Goal: Information Seeking & Learning: Compare options

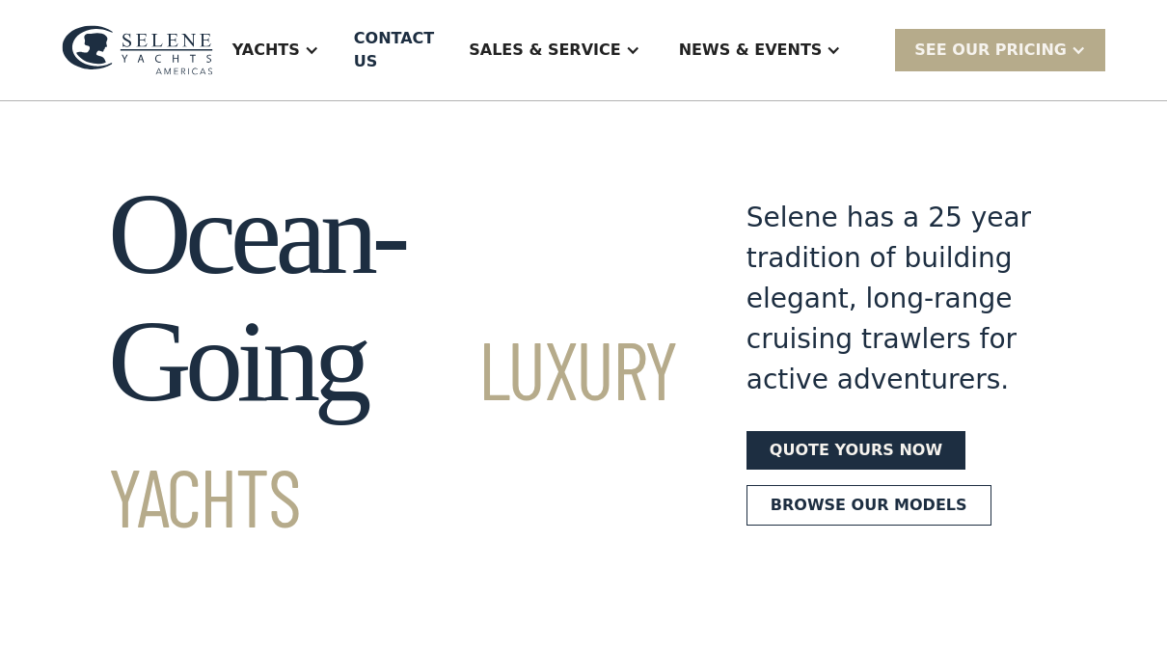
click at [300, 42] on div "Yachts" at bounding box center [265, 50] width 67 height 23
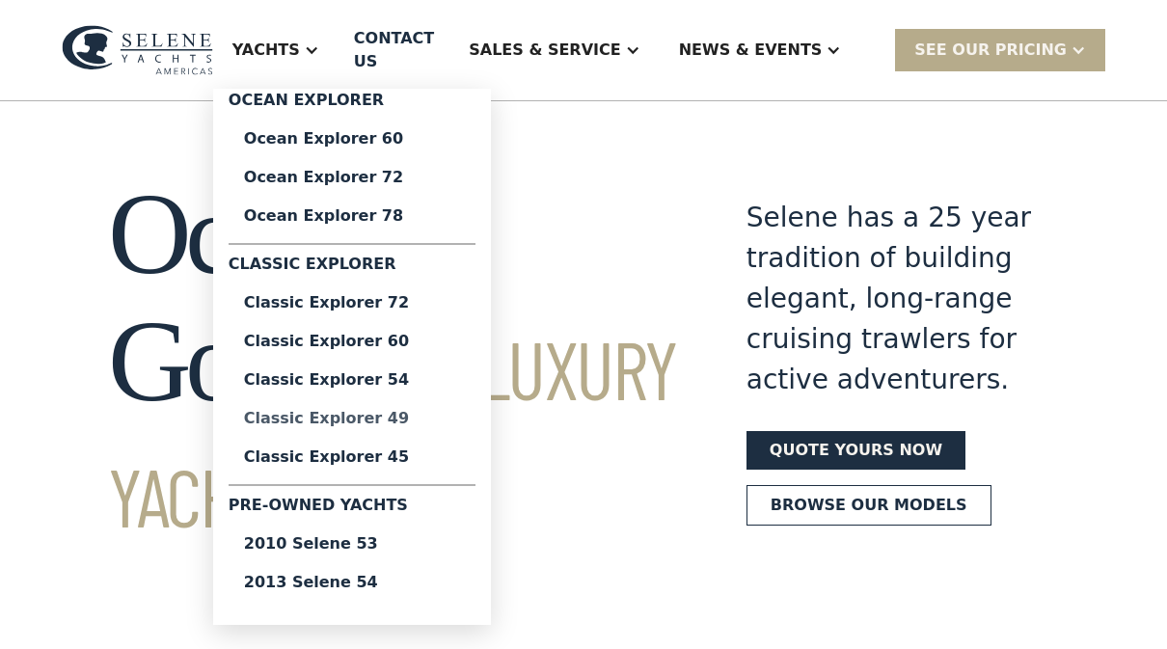
click at [303, 416] on div "Classic Explorer 49" at bounding box center [352, 418] width 216 height 15
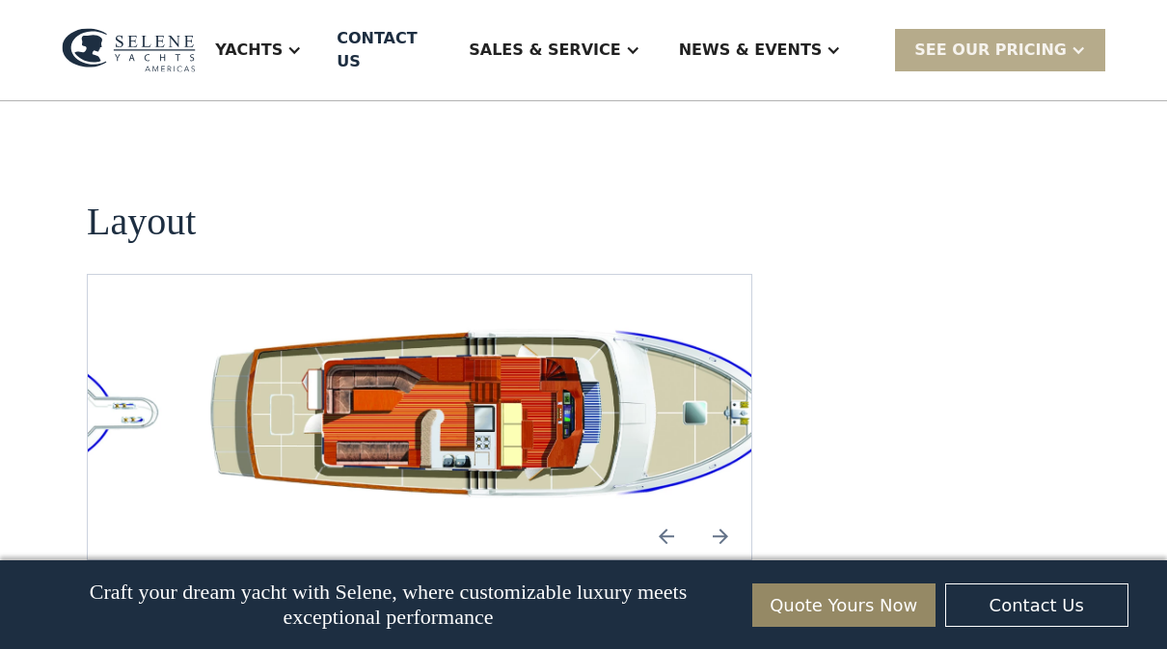
scroll to position [3632, 0]
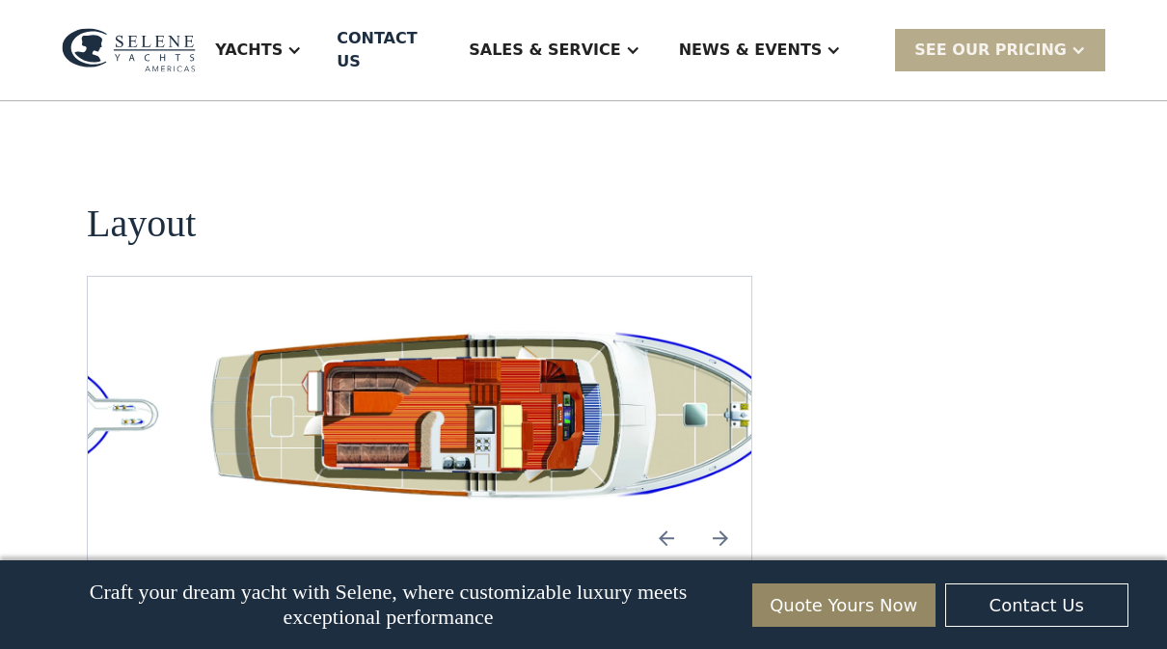
click at [650, 515] on img "Previous slide" at bounding box center [666, 538] width 46 height 46
click at [710, 515] on img "Next slide" at bounding box center [720, 538] width 46 height 46
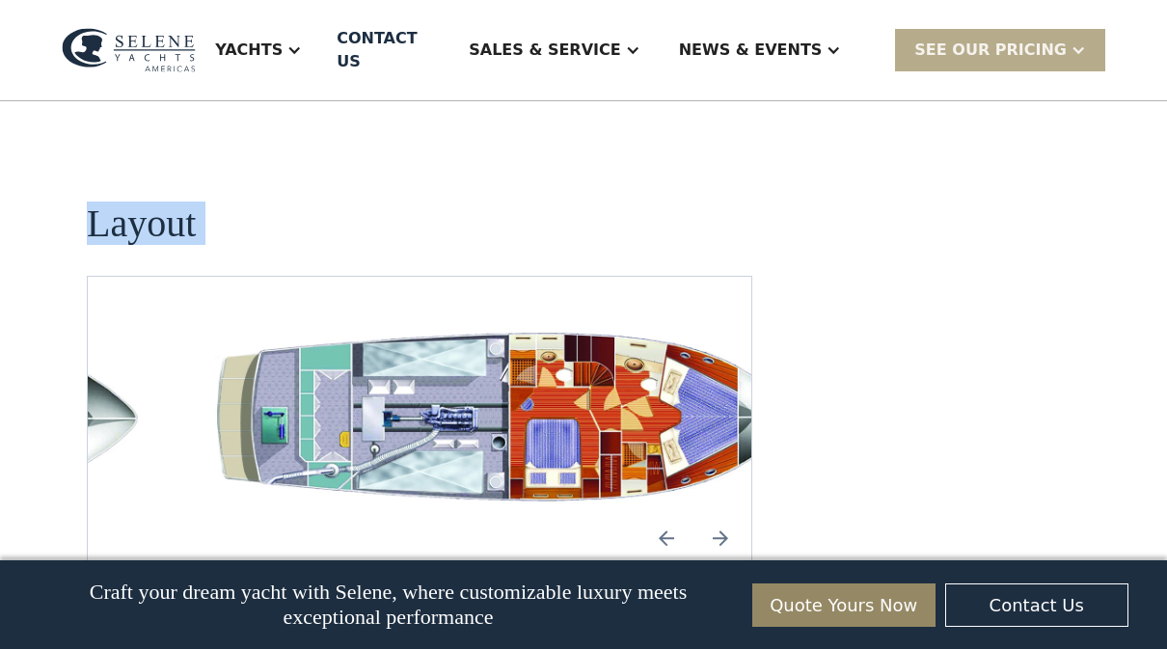
click at [659, 515] on img "Previous slide" at bounding box center [666, 538] width 46 height 46
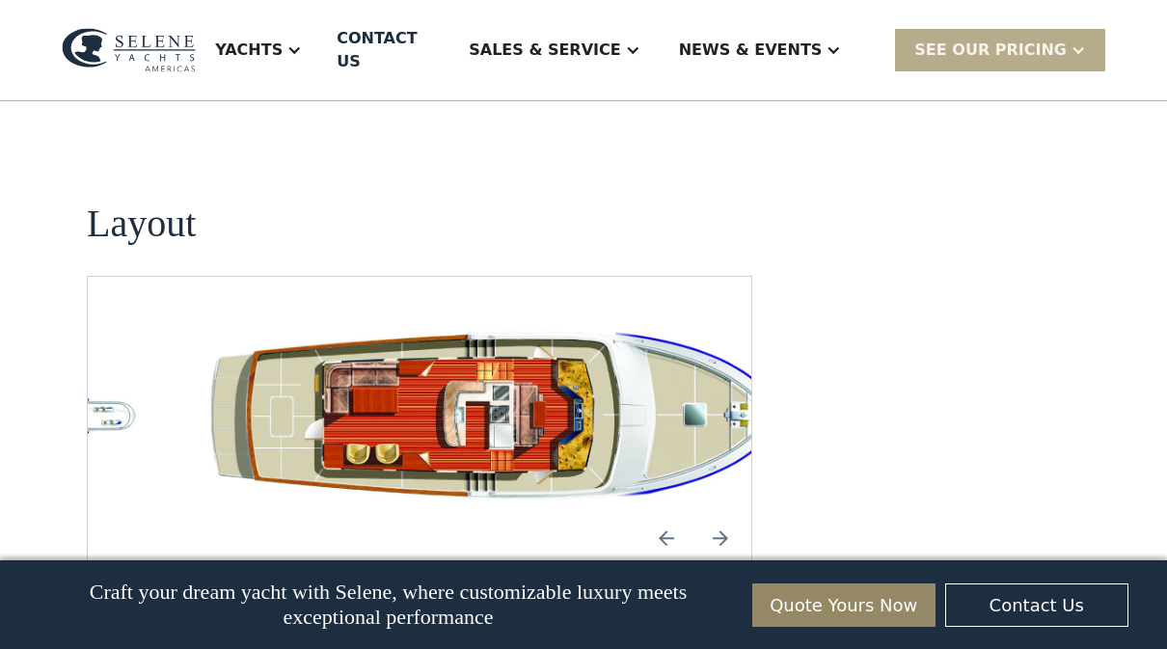
click at [721, 515] on img "Next slide" at bounding box center [720, 538] width 46 height 46
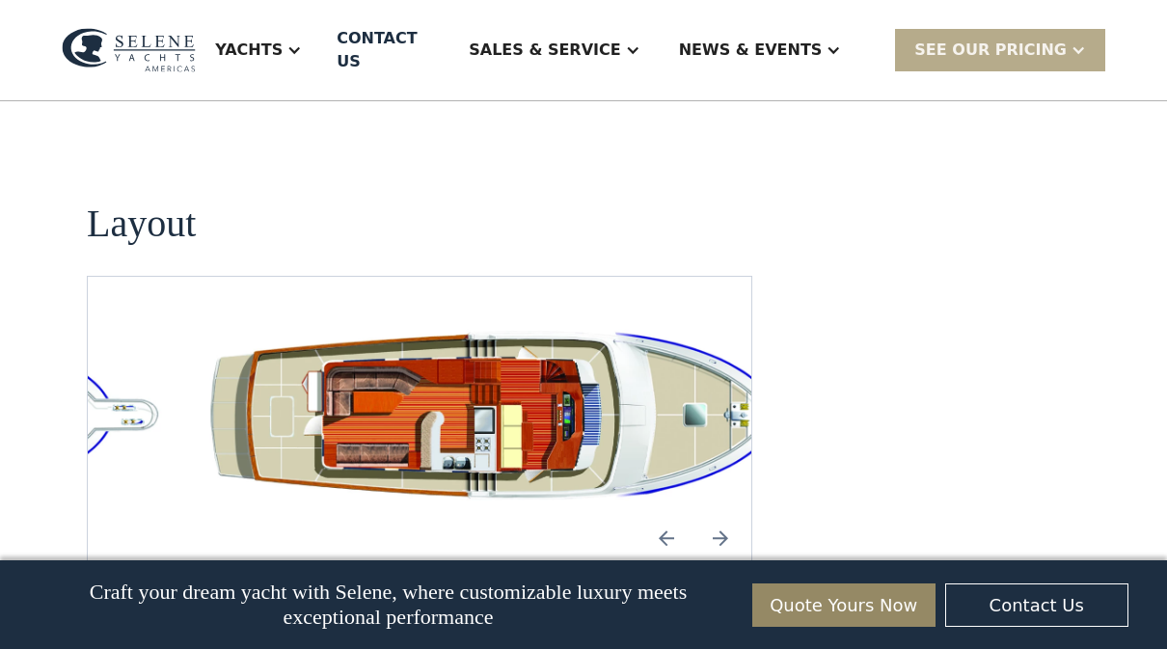
click at [715, 515] on img "Next slide" at bounding box center [720, 538] width 46 height 46
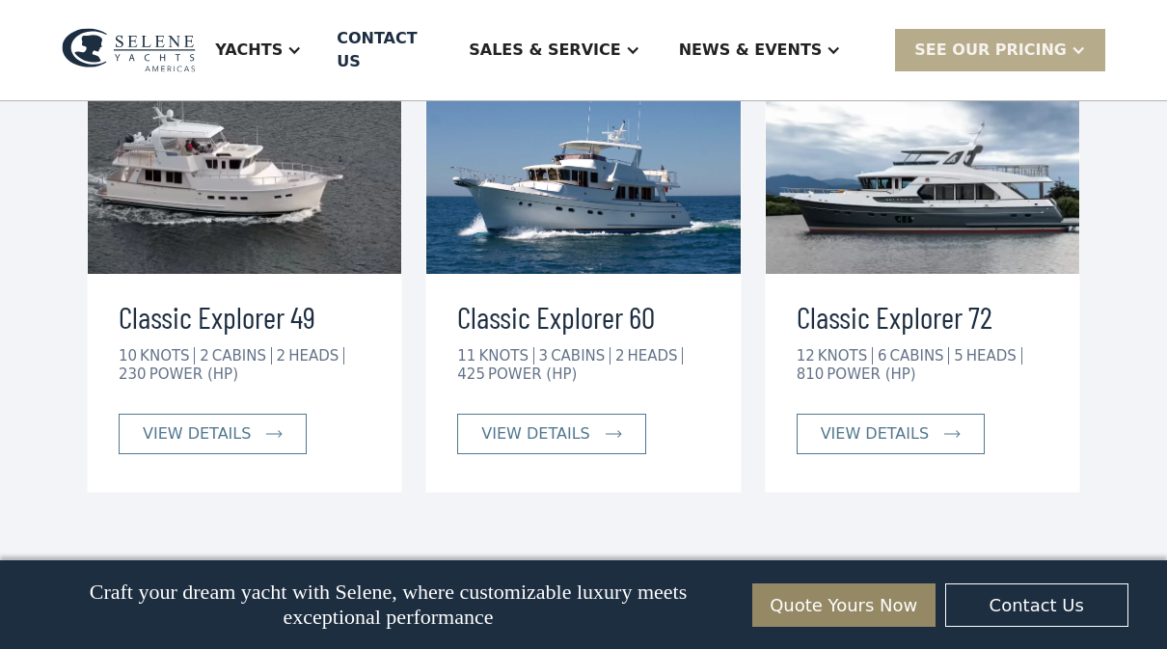
scroll to position [4485, 0]
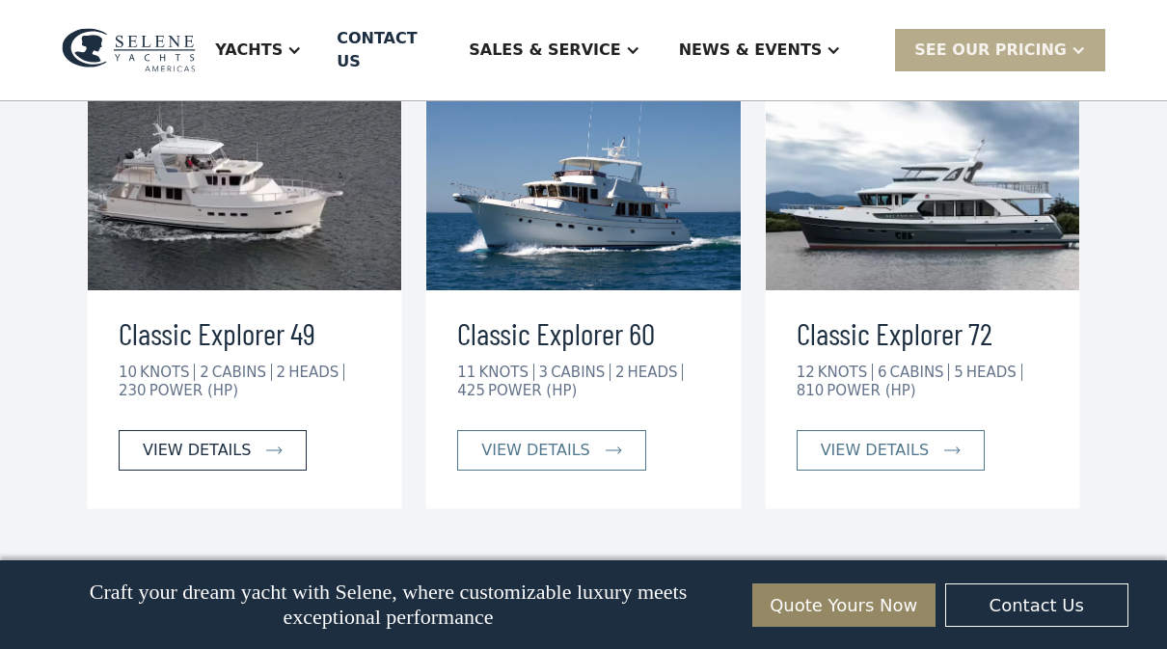
click at [162, 439] on div "view details" at bounding box center [197, 450] width 108 height 23
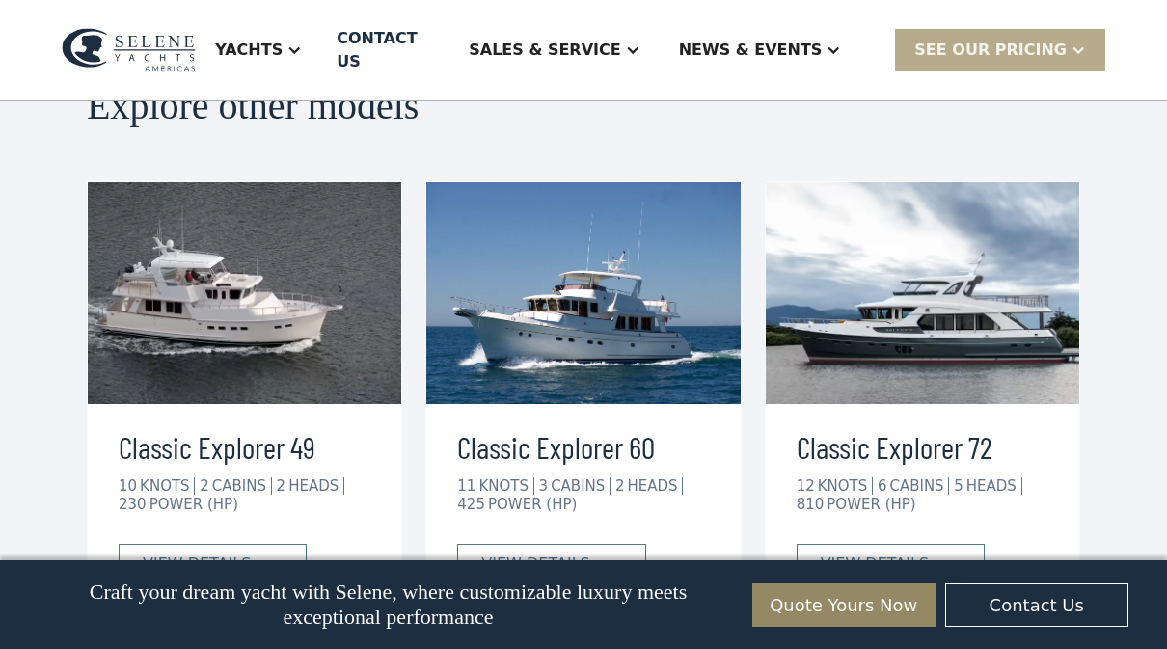
scroll to position [4372, 0]
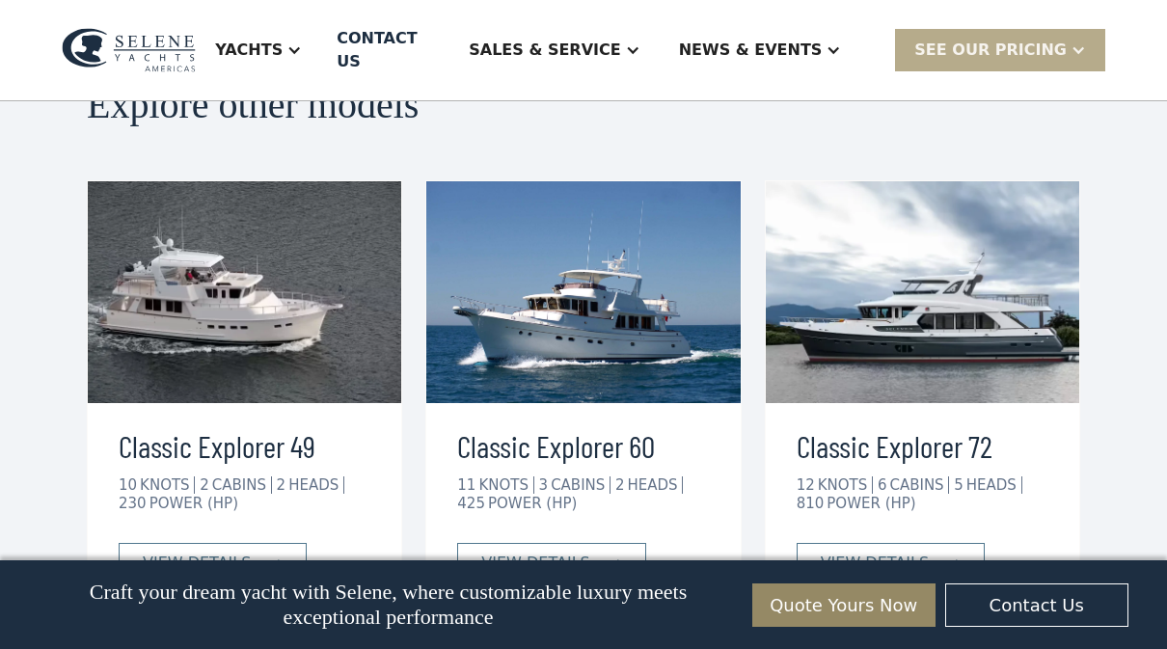
click at [283, 46] on div "Yachts" at bounding box center [248, 50] width 67 height 23
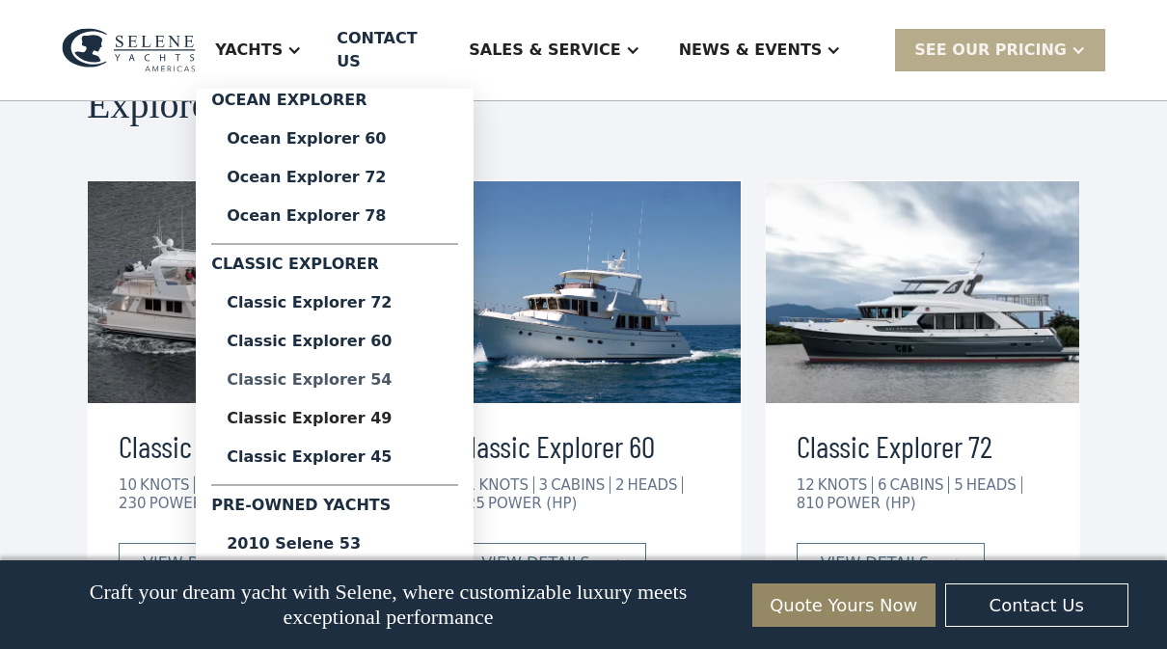
click at [300, 372] on div "Classic Explorer 54" at bounding box center [335, 379] width 216 height 15
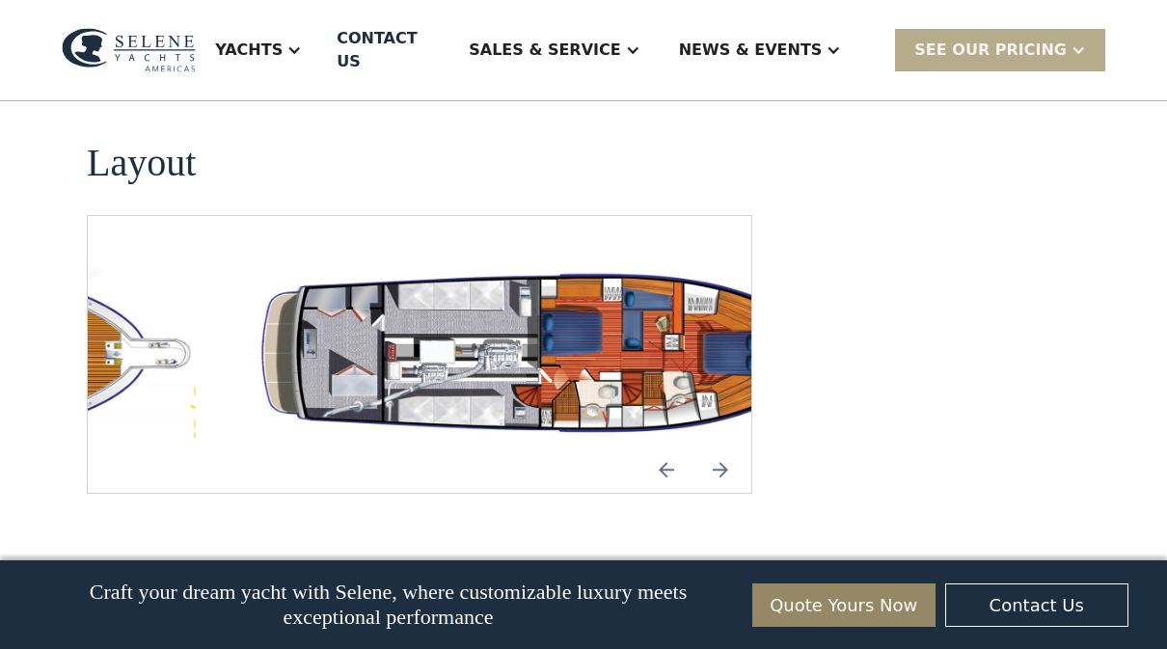
scroll to position [3462, 0]
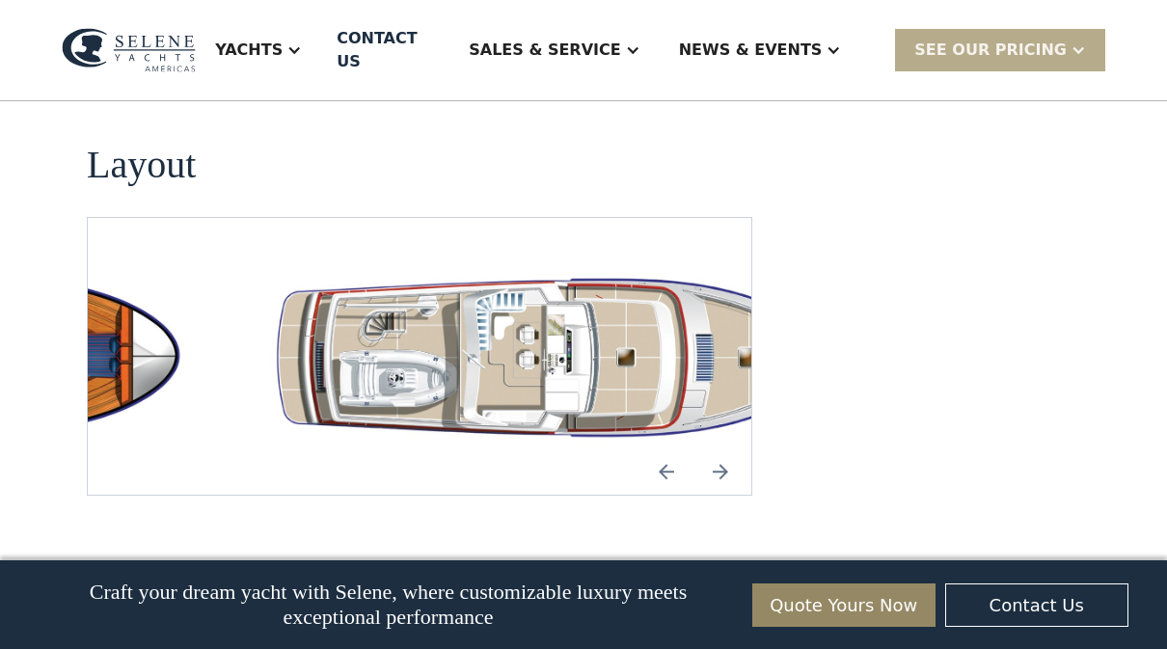
click at [551, 265] on img "open lightbox" at bounding box center [573, 356] width 633 height 184
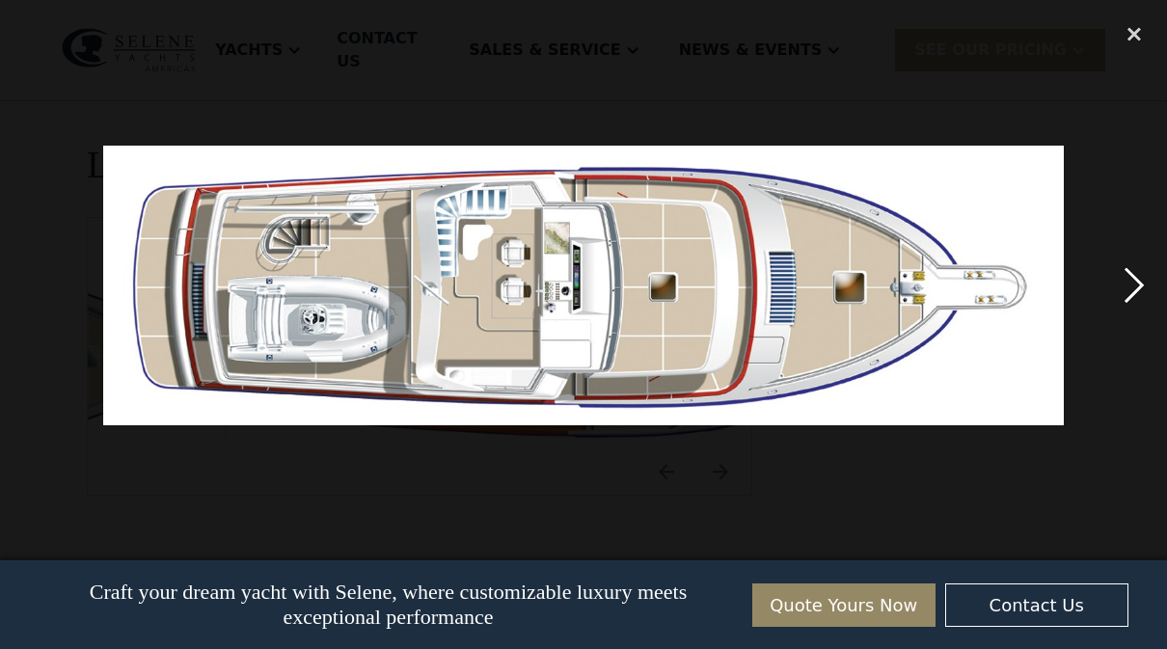
click at [1122, 324] on div "next image" at bounding box center [1134, 285] width 66 height 545
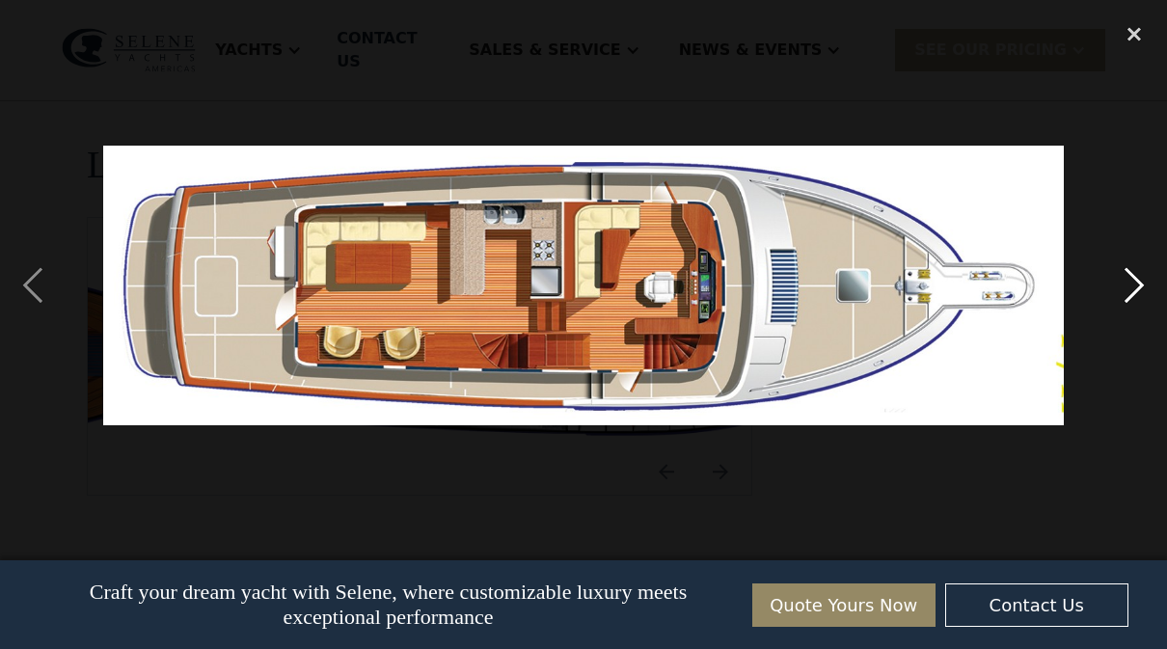
click at [1115, 339] on div "next image" at bounding box center [1134, 285] width 66 height 545
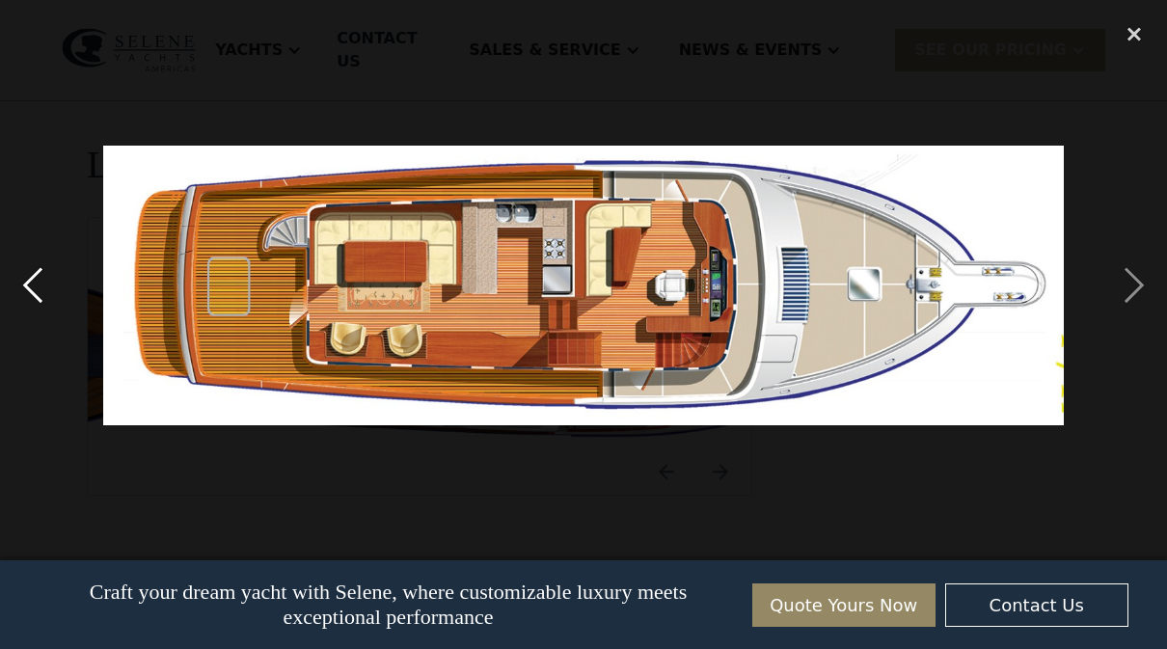
click at [47, 328] on div "previous image" at bounding box center [33, 285] width 66 height 545
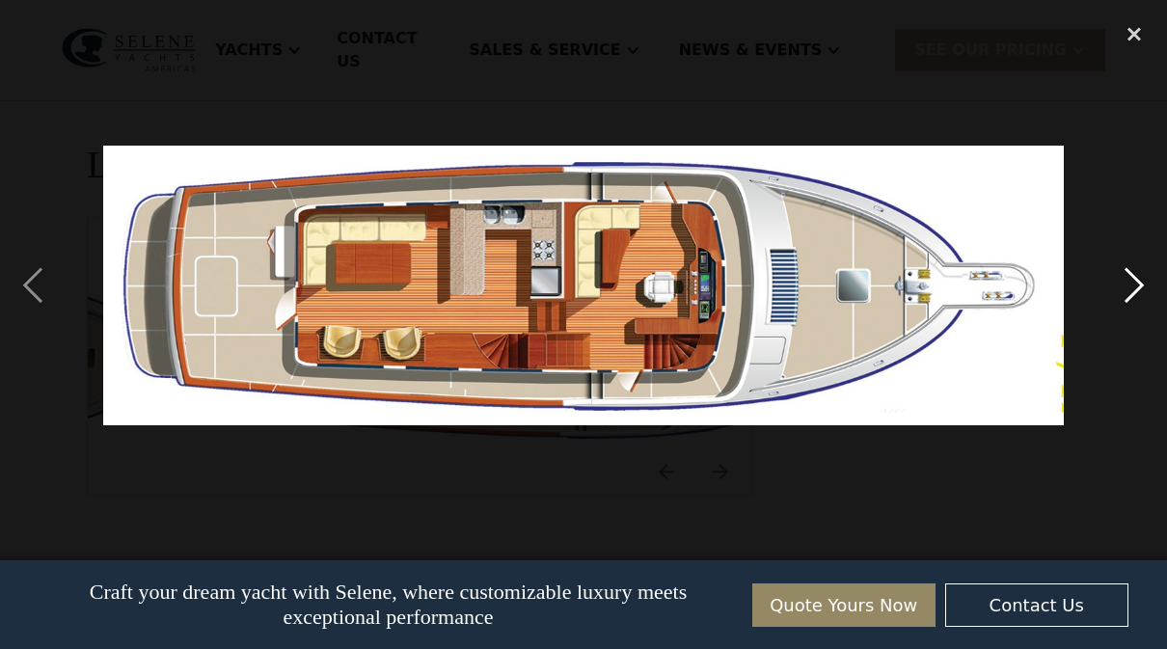
click at [1115, 330] on div "next image" at bounding box center [1134, 285] width 66 height 545
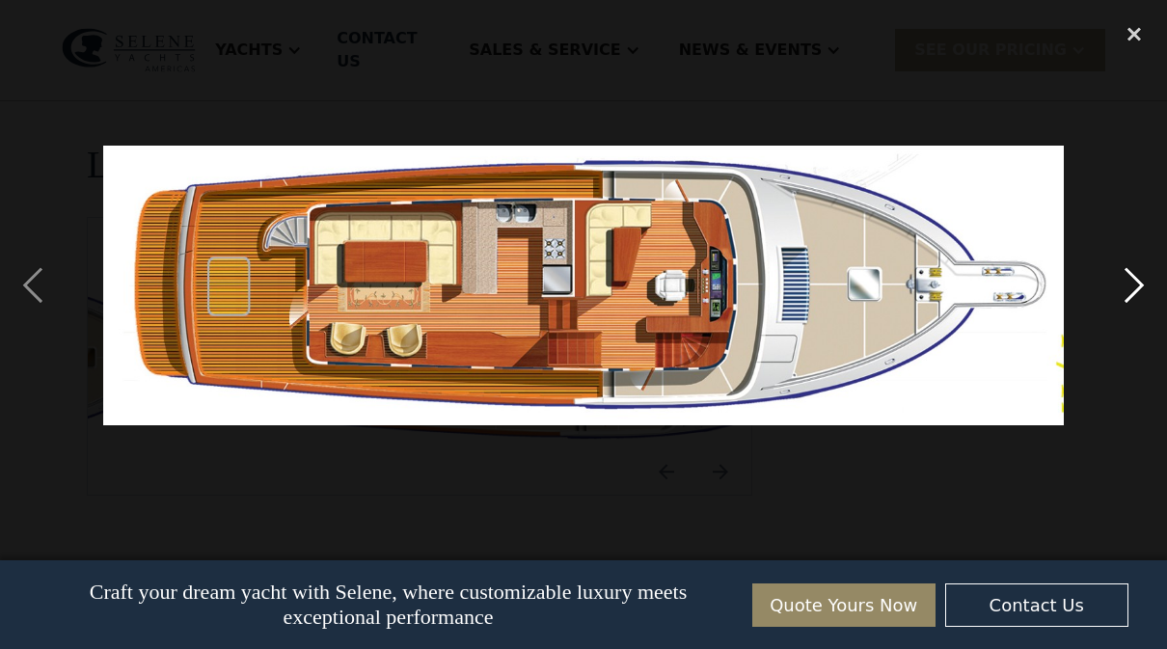
click at [1107, 333] on div "next image" at bounding box center [1134, 285] width 66 height 545
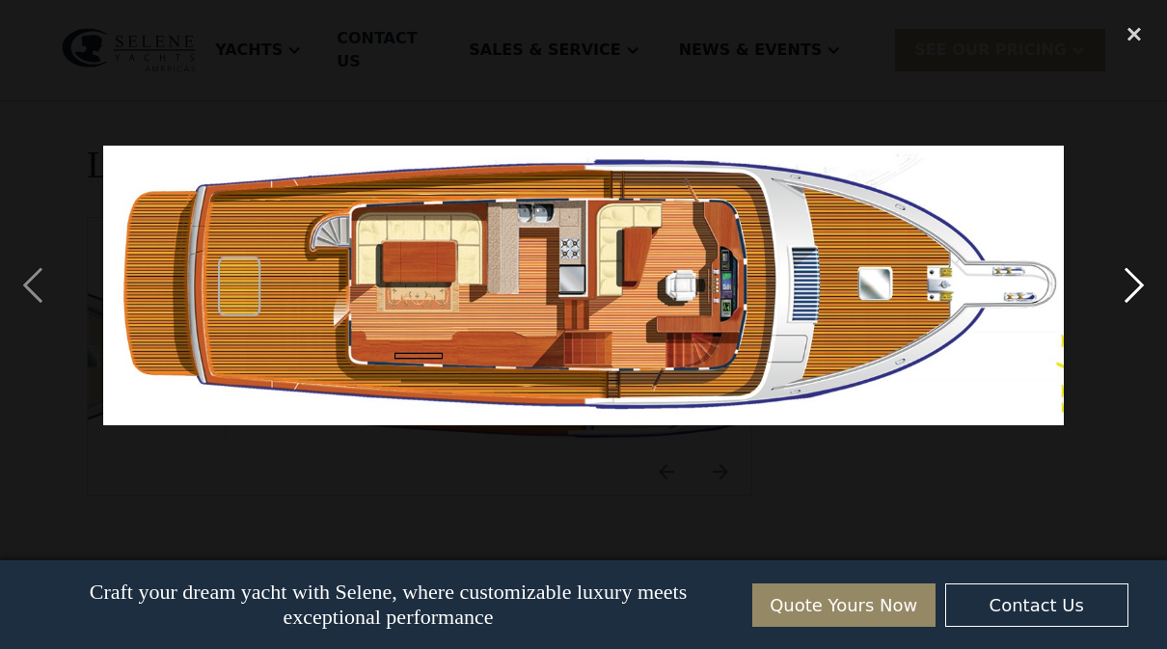
click at [1111, 333] on div "next image" at bounding box center [1134, 285] width 66 height 545
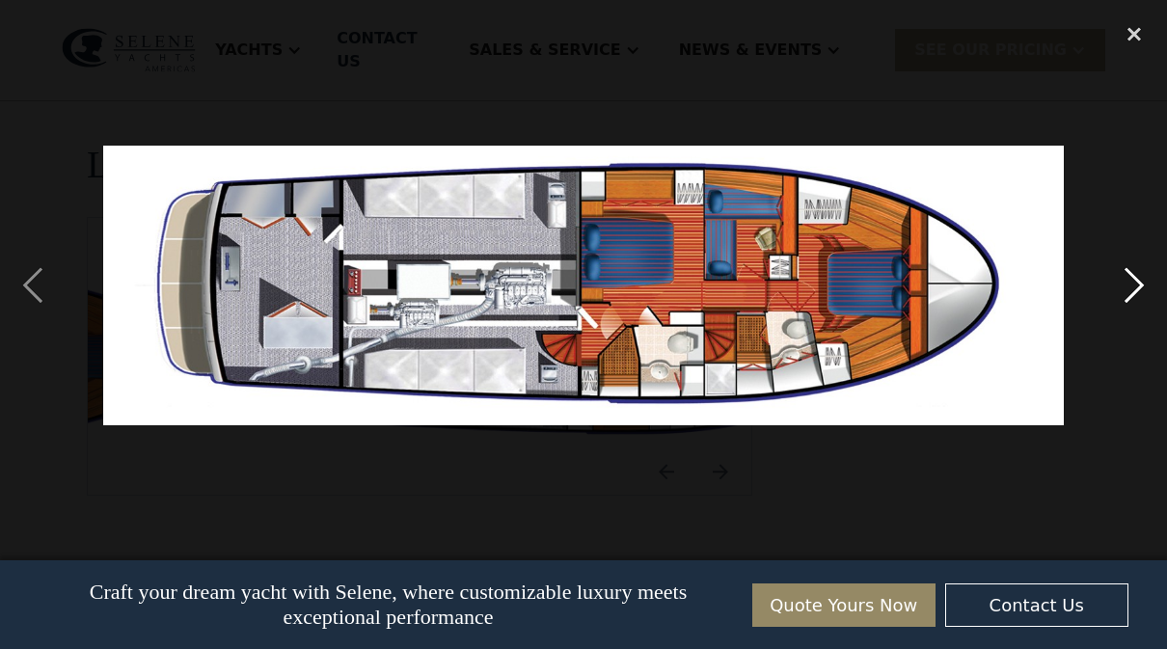
click at [1115, 330] on div "next image" at bounding box center [1134, 285] width 66 height 545
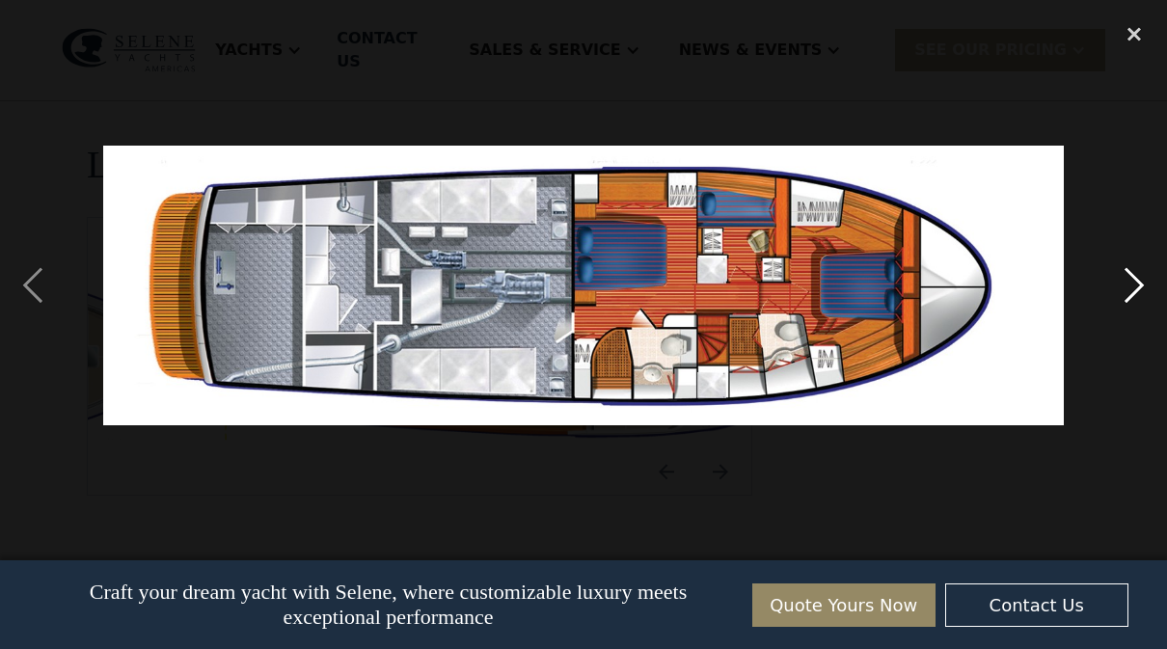
click at [1127, 315] on div "next image" at bounding box center [1134, 285] width 66 height 545
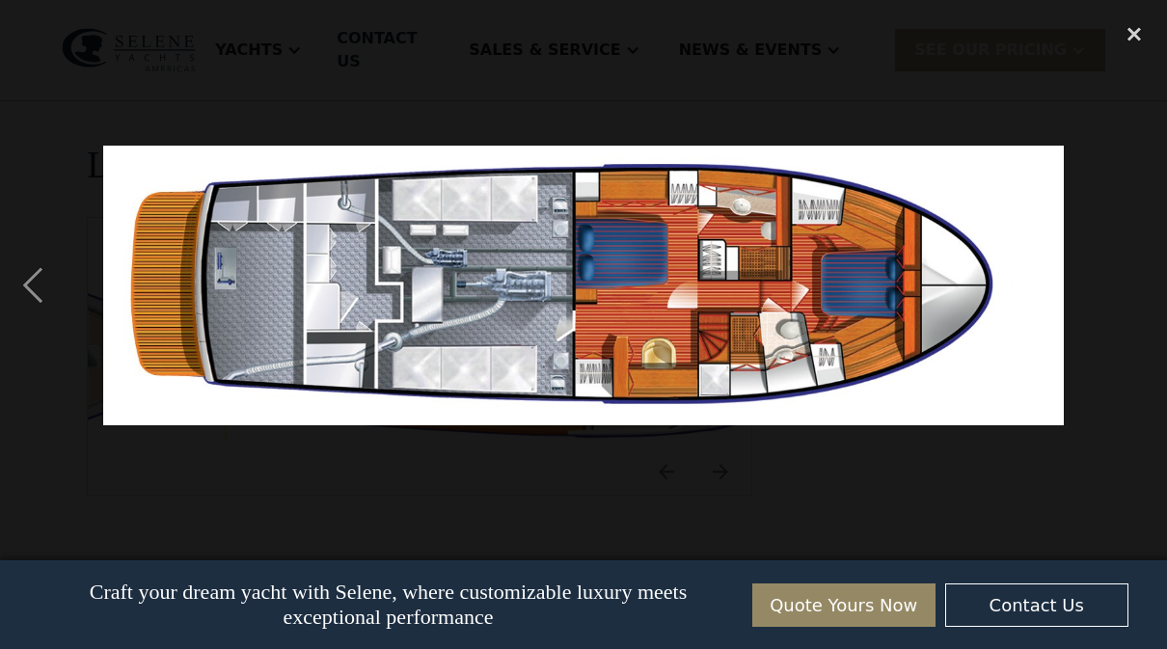
click at [1133, 326] on div "next image" at bounding box center [1134, 285] width 66 height 545
click at [1118, 330] on div "next image" at bounding box center [1134, 285] width 66 height 545
click at [59, 168] on div "previous image" at bounding box center [33, 285] width 66 height 545
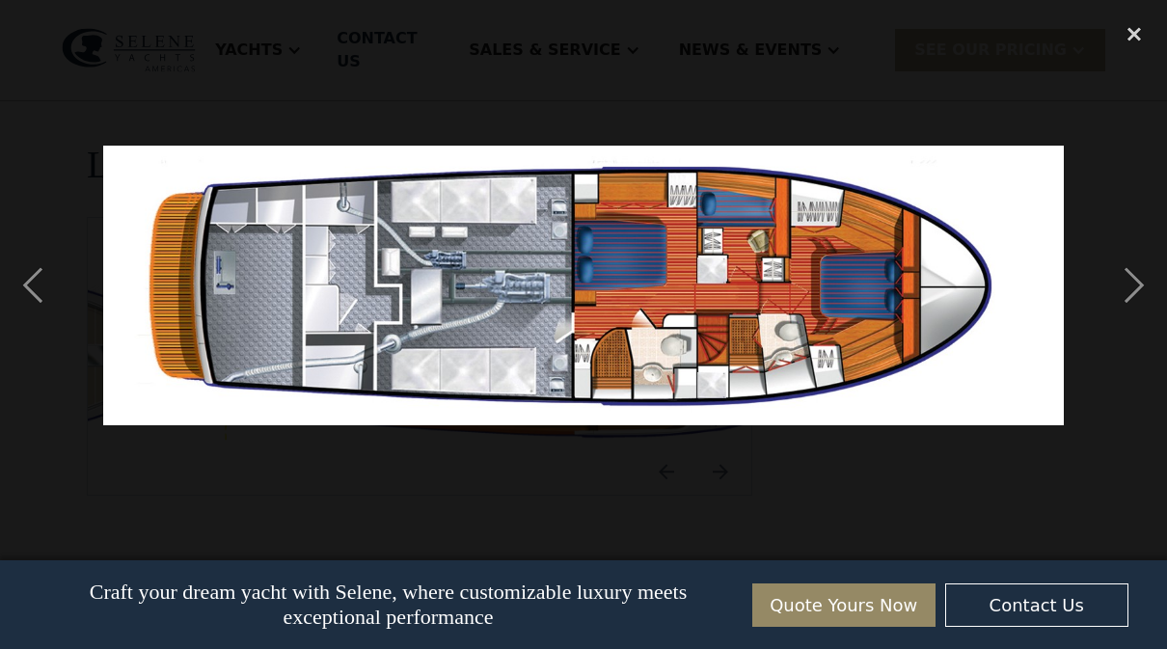
click at [105, 152] on div at bounding box center [583, 285] width 1167 height 545
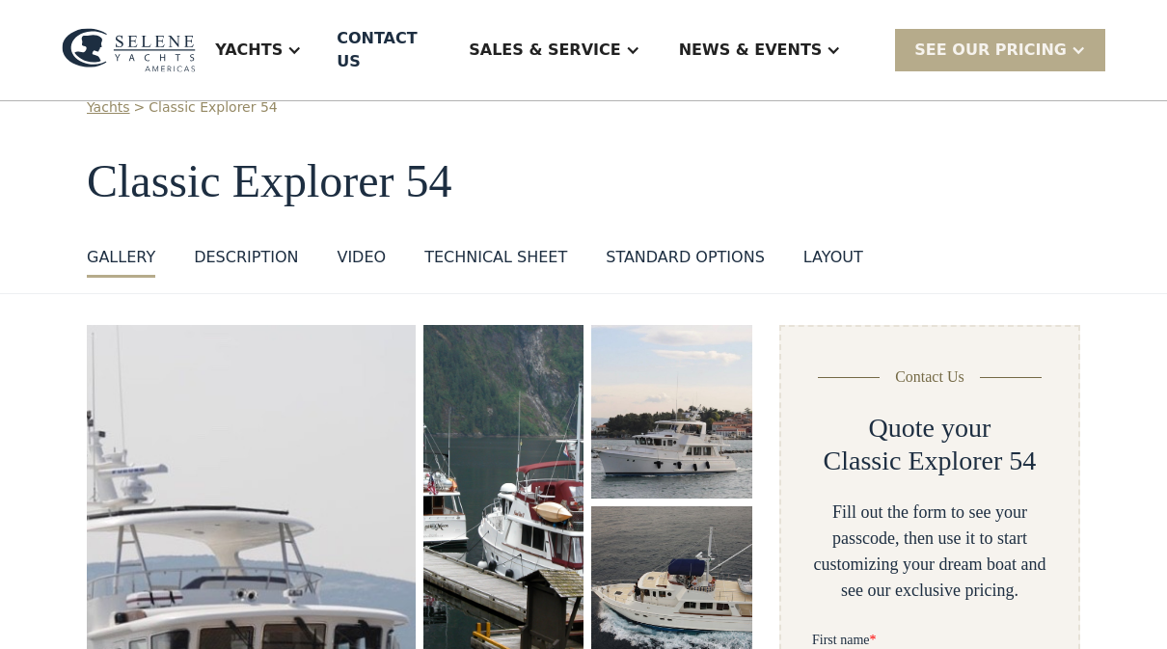
scroll to position [0, 0]
